Goal: Check status: Check status

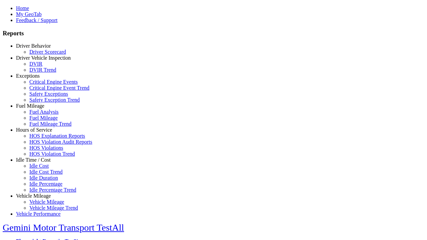
click at [38, 133] on link "Hours of Service" at bounding box center [34, 130] width 36 height 6
click at [43, 151] on link "HOS Violations" at bounding box center [46, 148] width 34 height 6
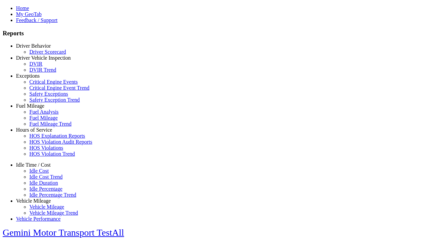
select select "**********"
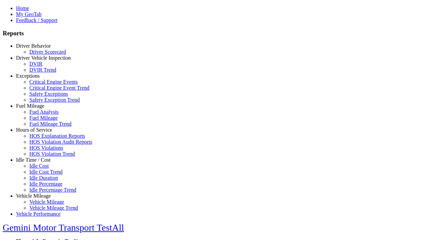
type input "**********"
